Goal: Task Accomplishment & Management: Complete application form

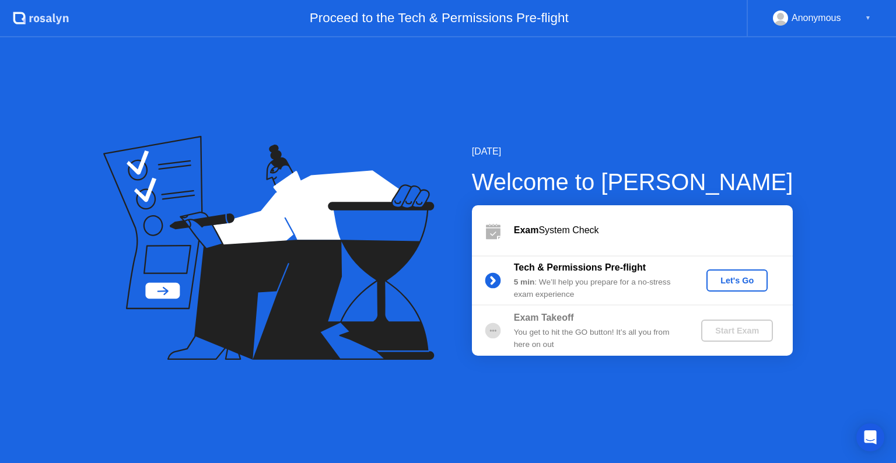
click at [745, 282] on div "Let's Go" at bounding box center [737, 280] width 52 height 9
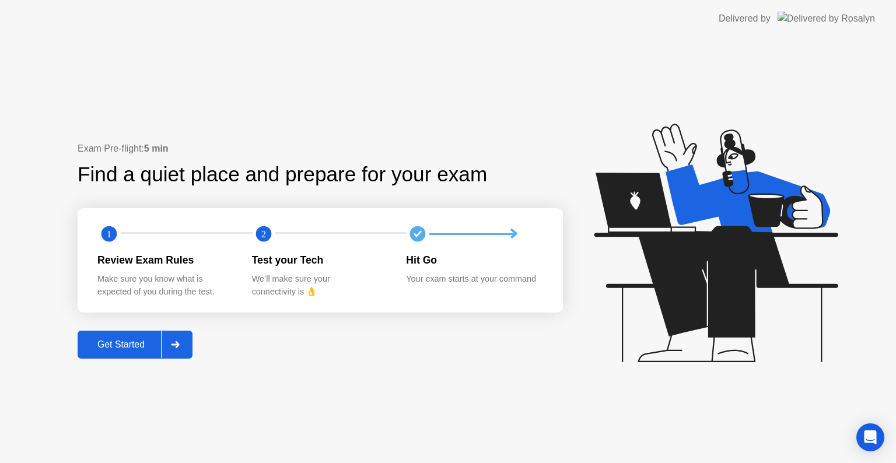
click at [187, 343] on div at bounding box center [175, 344] width 28 height 27
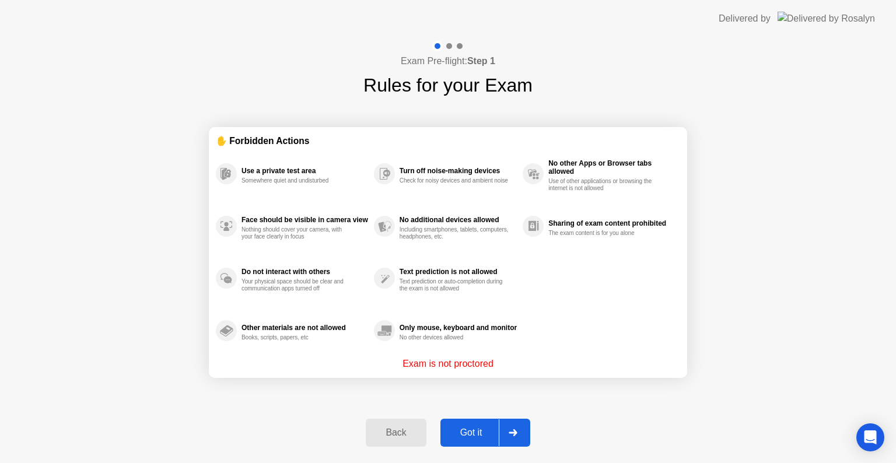
click at [520, 429] on div at bounding box center [513, 432] width 28 height 27
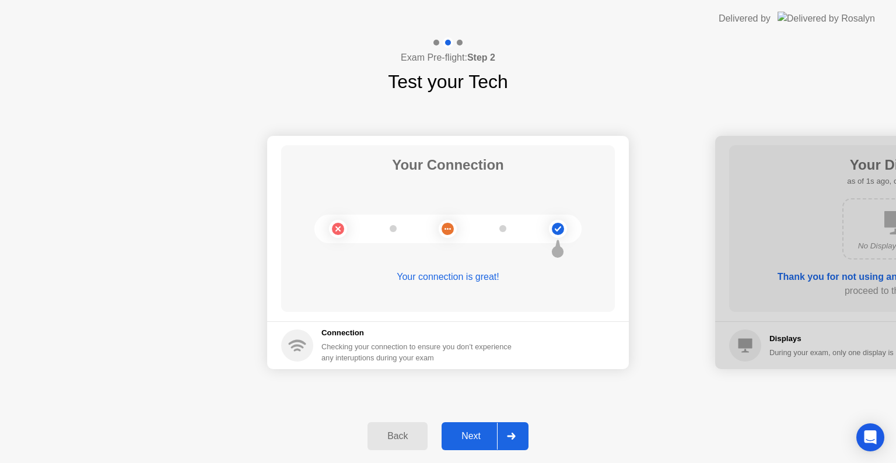
click at [341, 346] on div "Checking your connection to ensure you don’t experience any interuptions during…" at bounding box center [419, 352] width 197 height 22
click at [544, 237] on icon at bounding box center [557, 228] width 47 height 47
click at [562, 227] on circle at bounding box center [558, 229] width 12 height 12
click at [527, 439] on button "Next" at bounding box center [485, 436] width 87 height 28
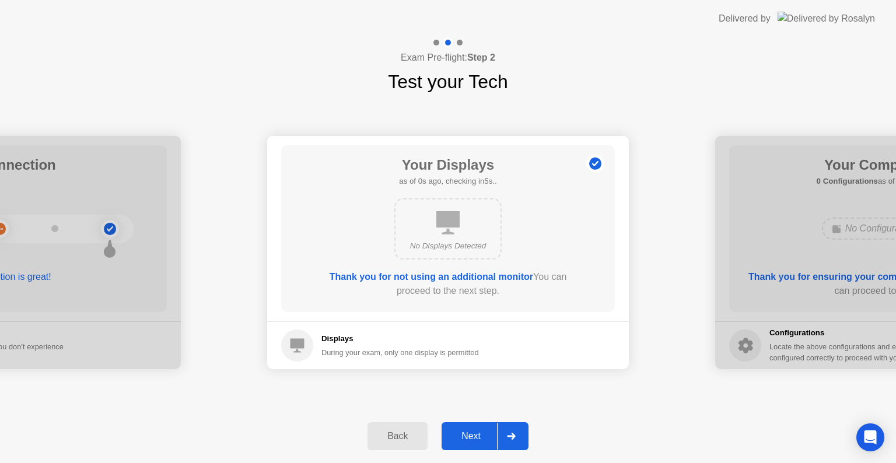
click at [527, 439] on button "Next" at bounding box center [485, 436] width 87 height 28
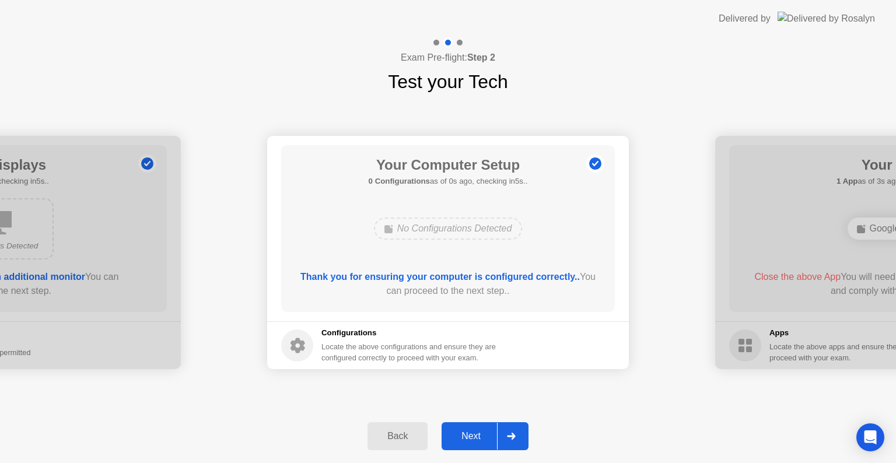
click at [527, 439] on button "Next" at bounding box center [485, 436] width 87 height 28
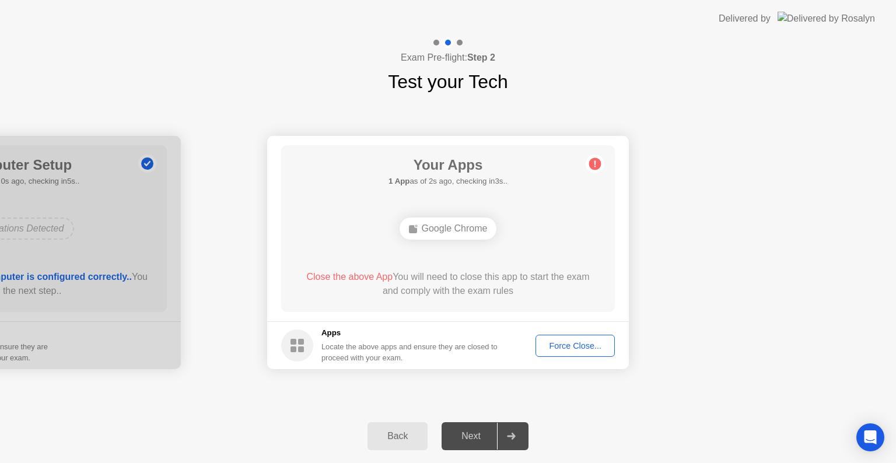
click at [588, 342] on div "Force Close..." at bounding box center [575, 345] width 71 height 9
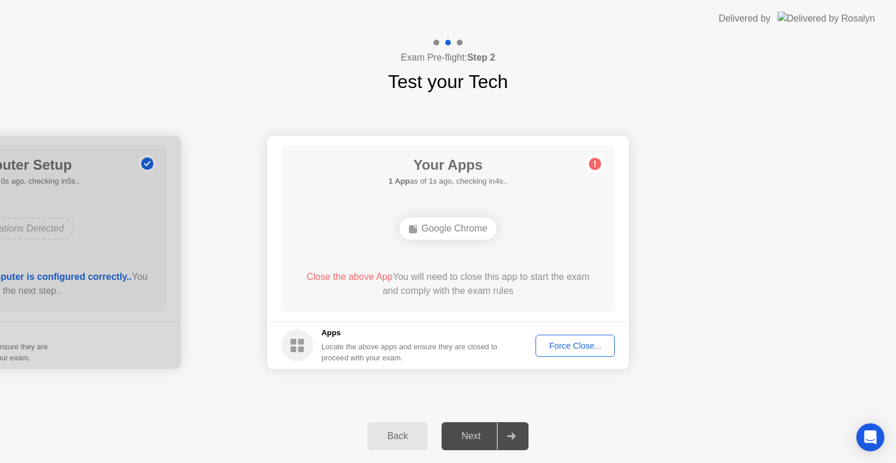
click at [512, 436] on icon at bounding box center [511, 436] width 8 height 7
click at [589, 349] on div "Force Close..." at bounding box center [575, 345] width 71 height 9
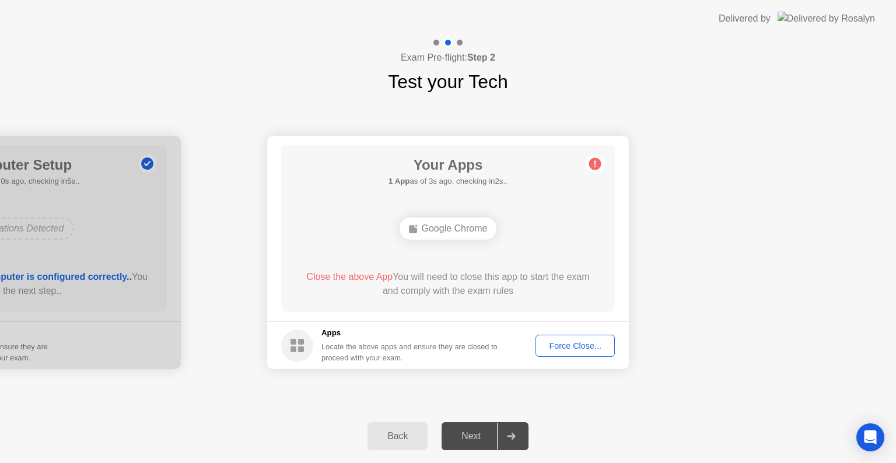
click at [594, 162] on circle at bounding box center [595, 164] width 12 height 12
click at [378, 433] on div "Back" at bounding box center [397, 436] width 53 height 10
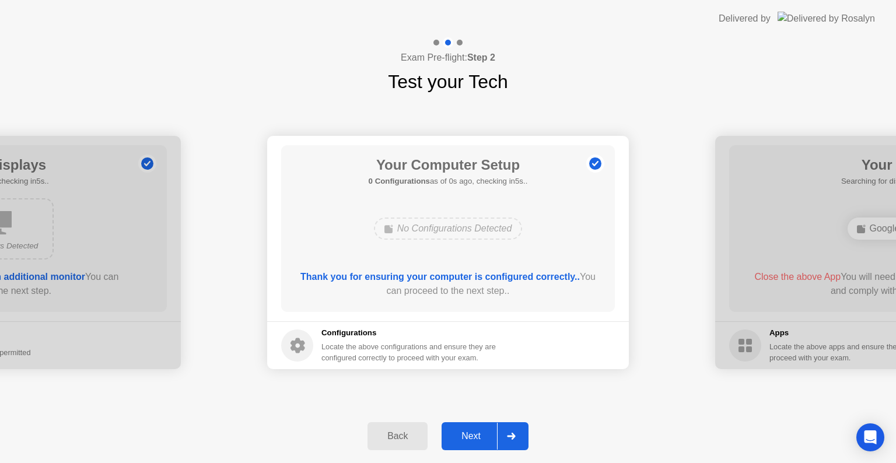
click at [530, 429] on div "Back Next" at bounding box center [448, 436] width 896 height 54
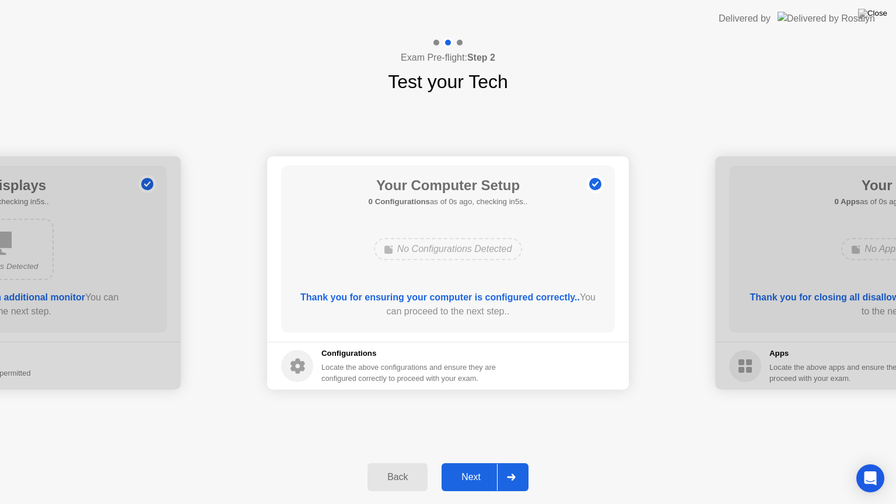
click at [520, 450] on div "Your Connection Your connection is great! Connection Checking your connection t…" at bounding box center [448, 273] width 896 height 355
click at [514, 463] on div at bounding box center [511, 477] width 28 height 27
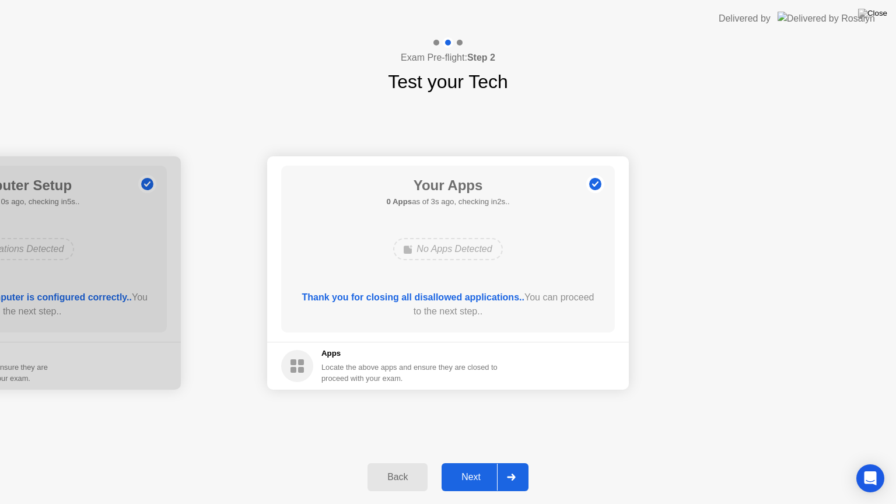
click at [461, 463] on div "Next" at bounding box center [471, 477] width 52 height 10
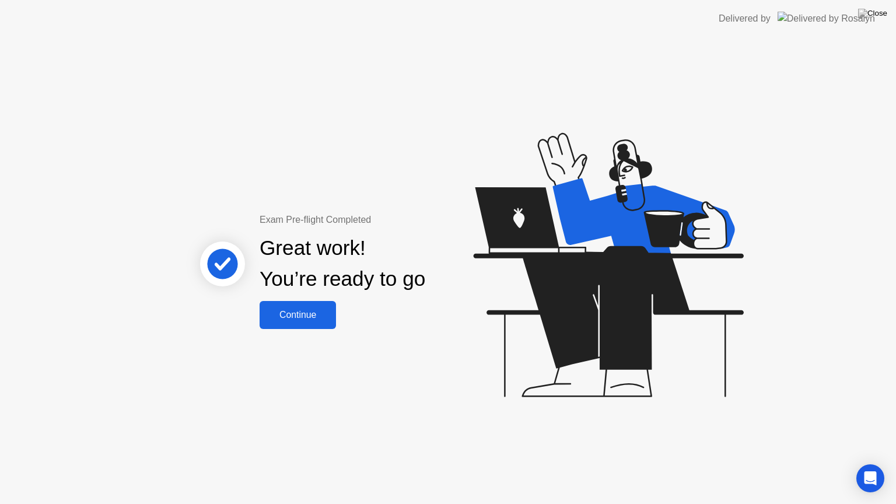
click at [301, 306] on button "Continue" at bounding box center [298, 315] width 76 height 28
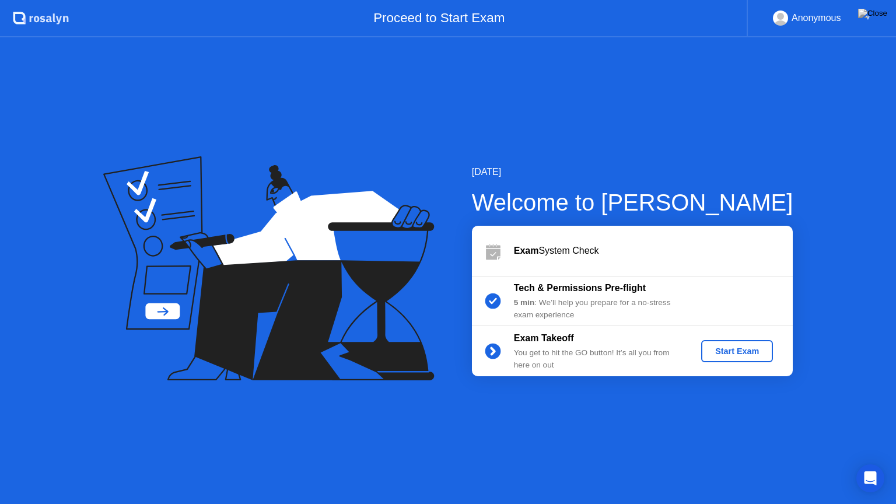
click at [748, 356] on div "Start Exam" at bounding box center [737, 350] width 62 height 9
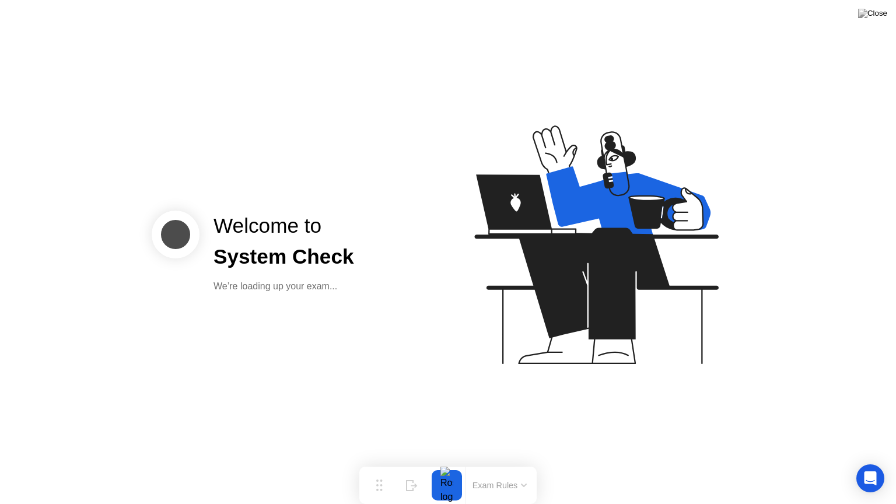
drag, startPoint x: 504, startPoint y: 380, endPoint x: 446, endPoint y: 370, distance: 59.3
click at [504, 383] on icon at bounding box center [593, 250] width 301 height 299
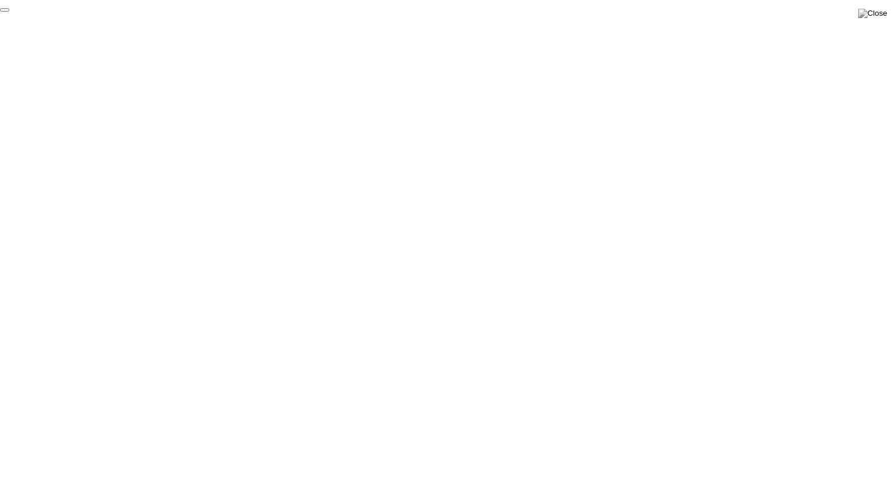
click at [9, 12] on button "End Proctoring Session" at bounding box center [4, 9] width 9 height 3
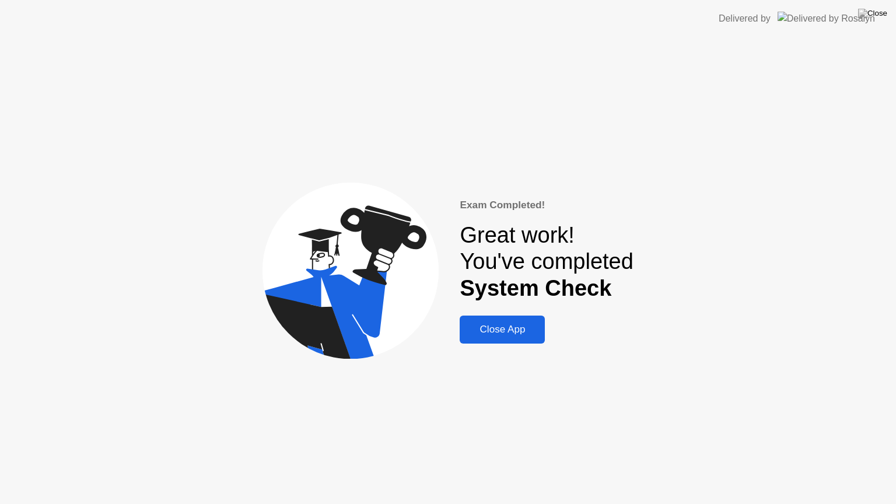
click at [516, 325] on div "Close App" at bounding box center [502, 330] width 78 height 12
